Goal: Task Accomplishment & Management: Manage account settings

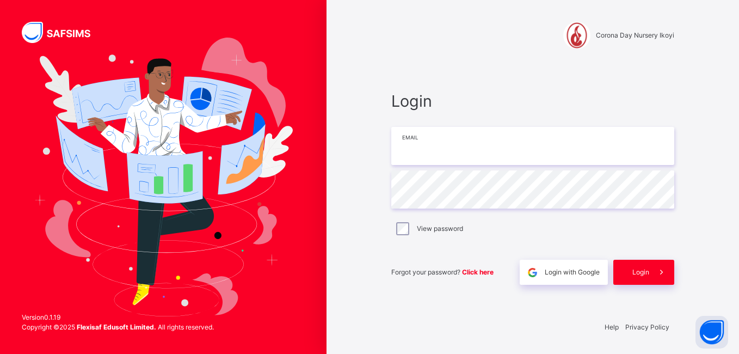
type input "**********"
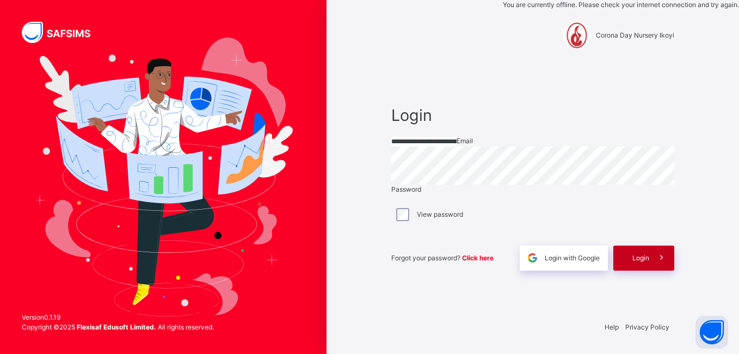
click at [636, 263] on span "Login" at bounding box center [641, 258] width 17 height 10
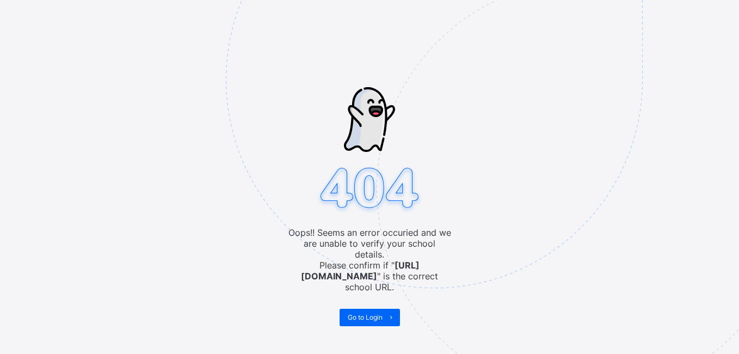
click at [353, 313] on span "Go to Login" at bounding box center [365, 317] width 35 height 8
